Goal: Information Seeking & Learning: Find specific fact

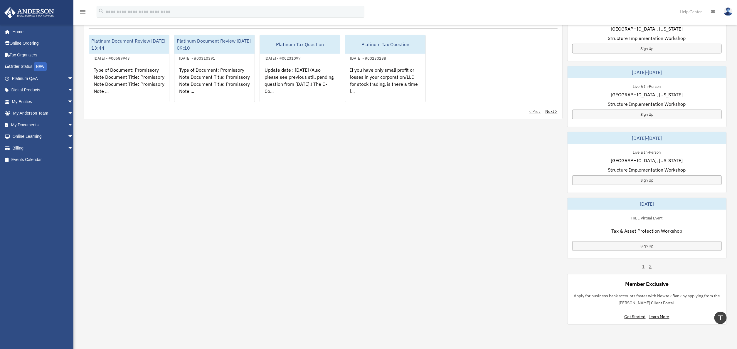
scroll to position [294, 0]
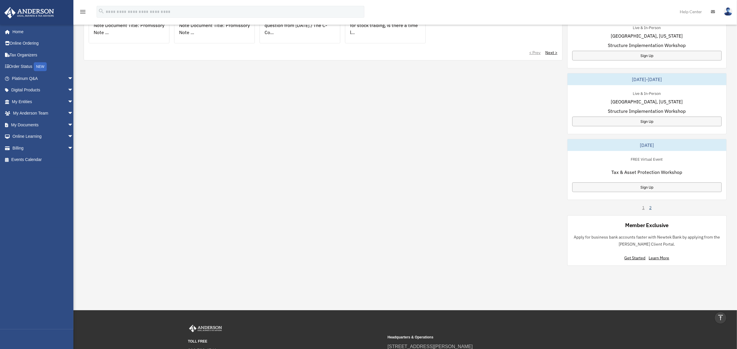
click at [651, 209] on link "2" at bounding box center [650, 208] width 2 height 6
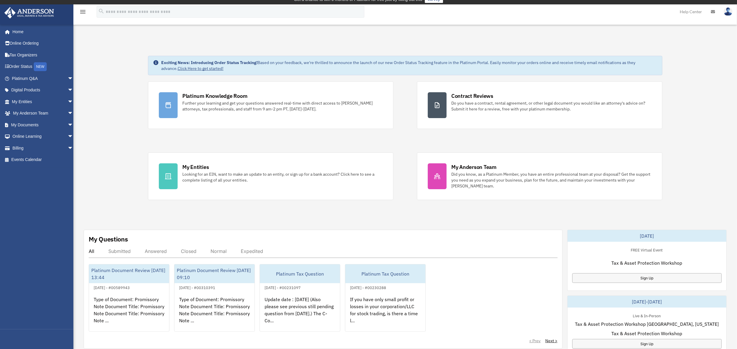
scroll to position [0, 0]
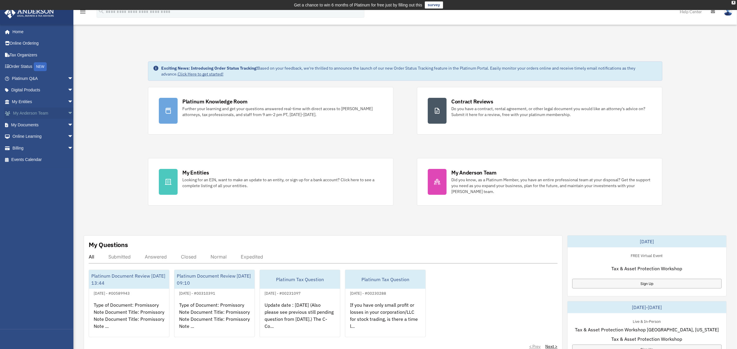
click at [25, 111] on link "My Anderson Team arrow_drop_down" at bounding box center [43, 113] width 78 height 12
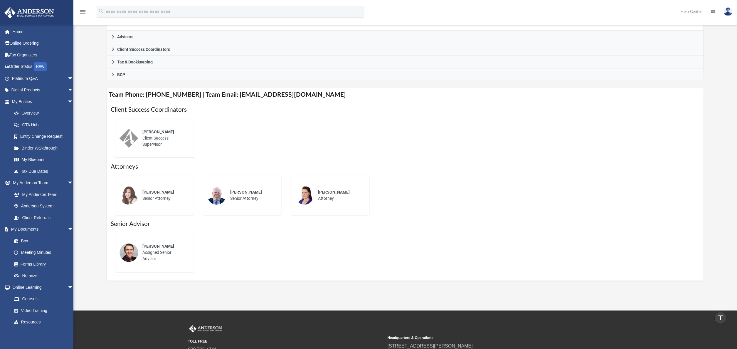
scroll to position [176, 0]
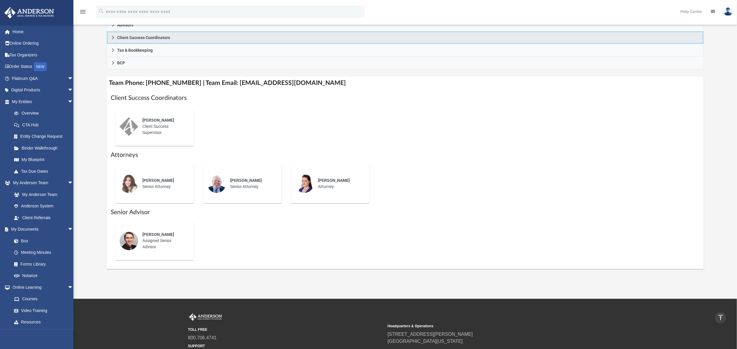
click at [156, 37] on span "Client Success Coordinators" at bounding box center [143, 38] width 53 height 4
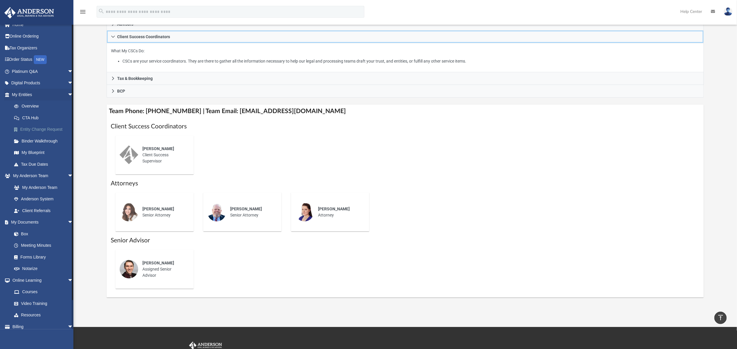
scroll to position [0, 0]
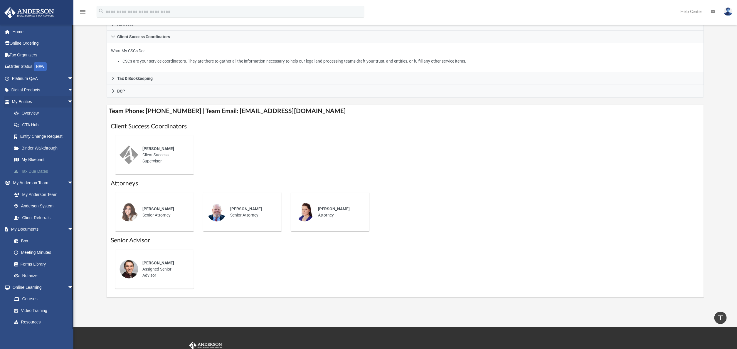
click at [31, 172] on link "Tax Due Dates" at bounding box center [45, 171] width 74 height 12
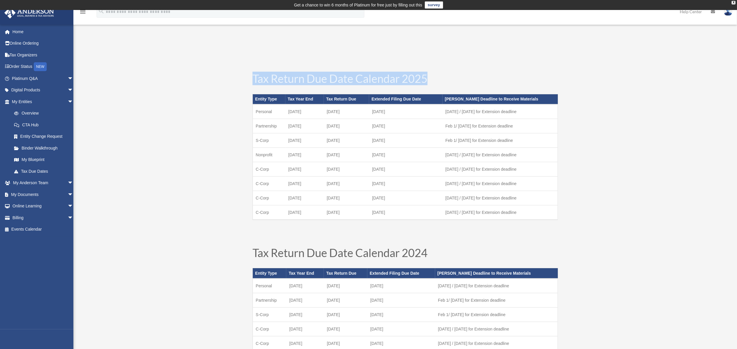
drag, startPoint x: 578, startPoint y: 208, endPoint x: 245, endPoint y: 74, distance: 359.0
copy div "Tax Return Due Date Calendar 2025"
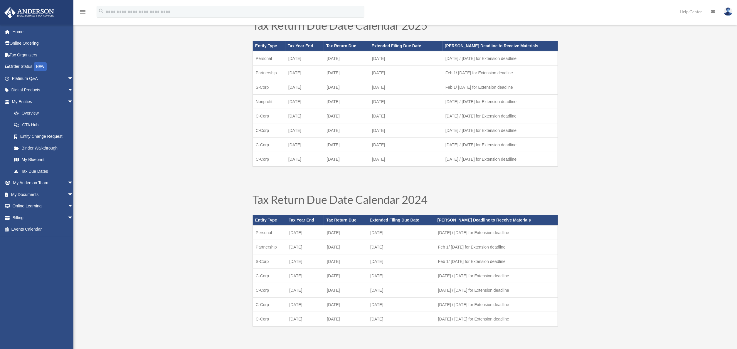
scroll to position [59, 0]
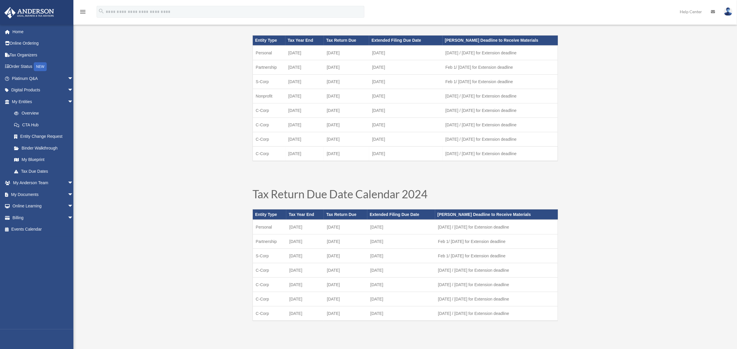
click at [542, 159] on td "[DATE] / [DATE] for Extension deadline" at bounding box center [500, 153] width 115 height 15
click at [542, 151] on td "[DATE] / [DATE] for Extension deadline" at bounding box center [500, 153] width 115 height 15
click at [542, 135] on td "[DATE] / [DATE] for Extension deadline" at bounding box center [500, 139] width 115 height 14
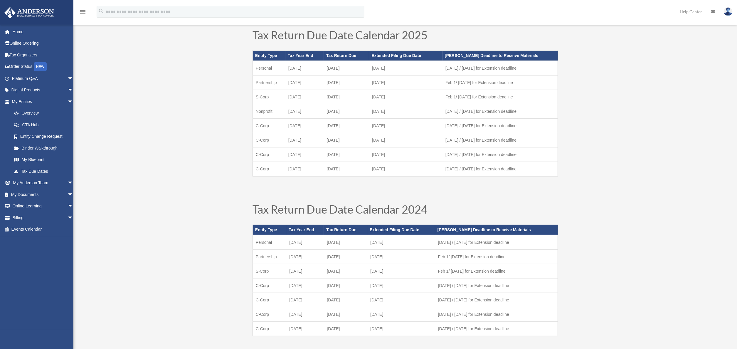
scroll to position [41, 0]
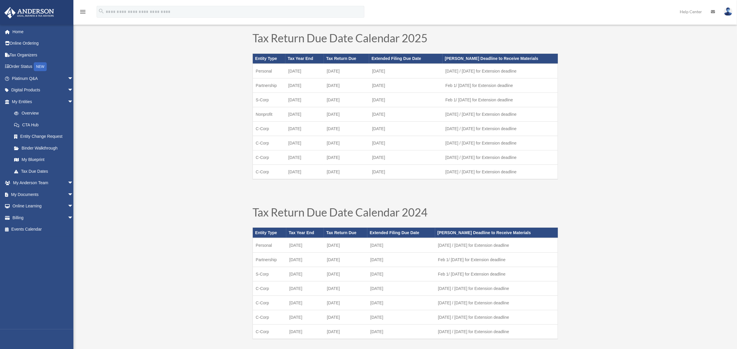
scroll to position [45, 0]
